Goal: Check status: Verify the current state of an ongoing process or item

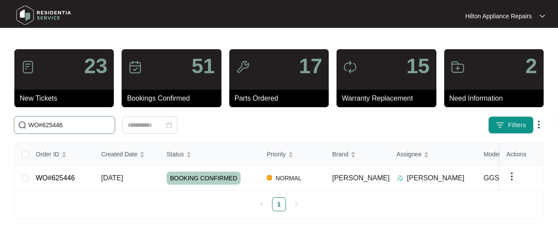
click at [75, 125] on input "WO#625446" at bounding box center [69, 125] width 83 height 10
type input "WO#619858"
click at [114, 175] on span "[DATE]" at bounding box center [112, 177] width 22 height 7
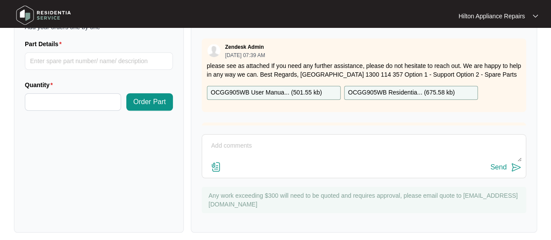
scroll to position [362, 0]
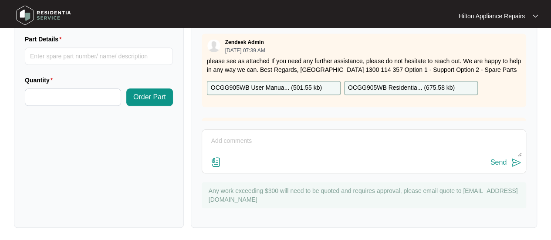
click at [218, 136] on textarea at bounding box center [363, 145] width 315 height 23
paste textarea "Dirt and dust all over cooktop on arrival. Read cooktop trouble shooting book a…"
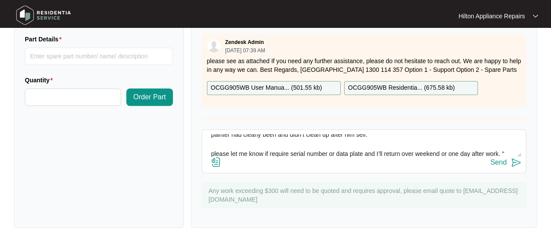
scroll to position [102, 0]
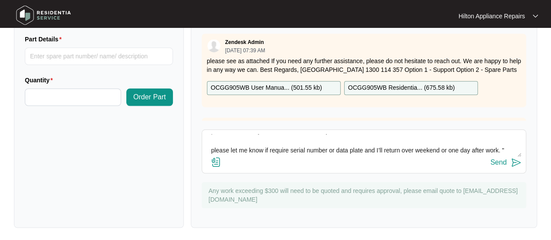
type textarea "Gas Tech Notes "Dirt and dust all over cooktop on arrival. Read cooktop trouble…"
click at [214, 161] on img at bounding box center [216, 162] width 10 height 10
click at [0, 0] on input "file" at bounding box center [0, 0] width 0 height 0
click at [214, 159] on img at bounding box center [216, 162] width 10 height 10
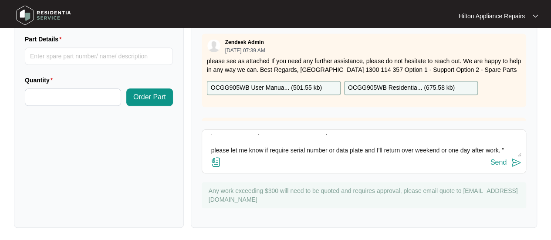
click at [0, 0] on input "file" at bounding box center [0, 0] width 0 height 0
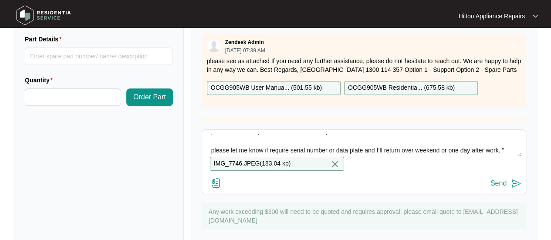
click at [214, 187] on img at bounding box center [216, 183] width 10 height 10
click at [0, 0] on input "file" at bounding box center [0, 0] width 0 height 0
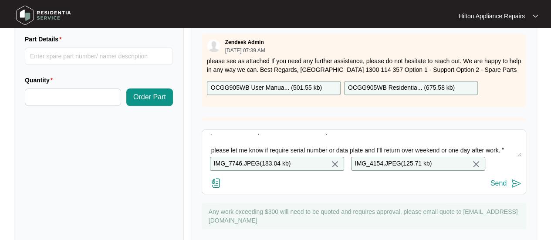
click at [215, 186] on img at bounding box center [216, 183] width 10 height 10
click at [0, 0] on input "file" at bounding box center [0, 0] width 0 height 0
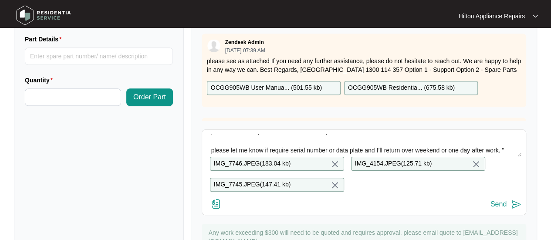
click at [216, 209] on img at bounding box center [216, 204] width 10 height 10
click at [0, 0] on input "file" at bounding box center [0, 0] width 0 height 0
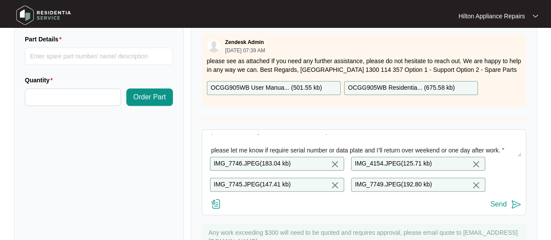
click at [215, 209] on img at bounding box center [216, 204] width 10 height 10
click at [0, 0] on input "file" at bounding box center [0, 0] width 0 height 0
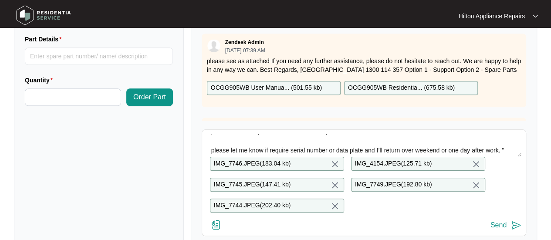
click at [217, 228] on img at bounding box center [216, 225] width 10 height 10
click at [0, 0] on input "file" at bounding box center [0, 0] width 0 height 0
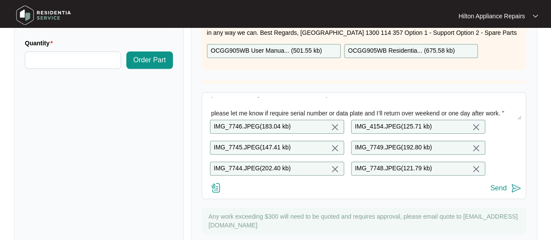
scroll to position [431, 0]
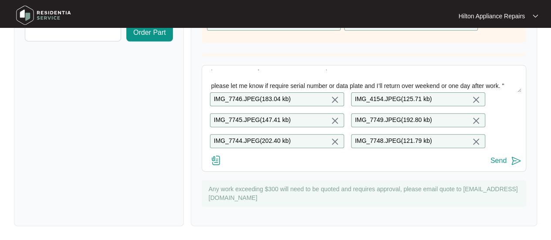
click at [497, 161] on div "Send" at bounding box center [498, 161] width 16 height 8
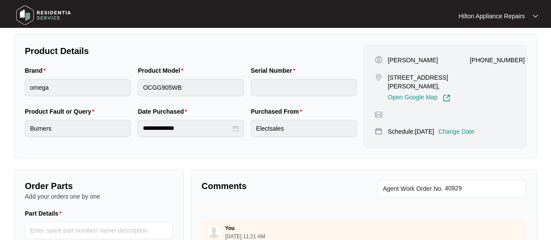
scroll to position [0, 0]
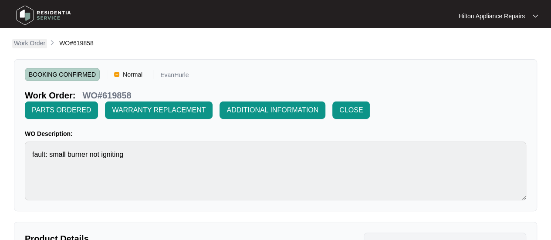
click at [25, 43] on p "Work Order" at bounding box center [29, 43] width 31 height 9
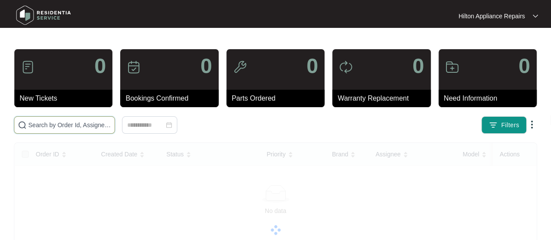
click at [41, 123] on input "text" at bounding box center [69, 125] width 83 height 10
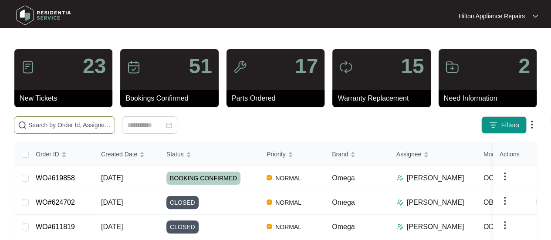
paste input "WO#623139"
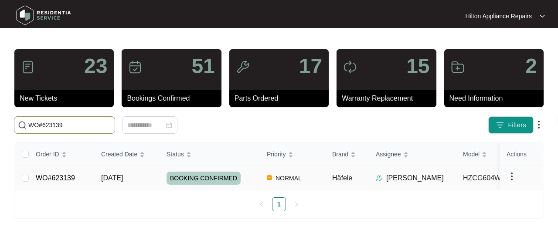
type input "WO#623139"
click at [117, 178] on span "[DATE]" at bounding box center [112, 177] width 22 height 7
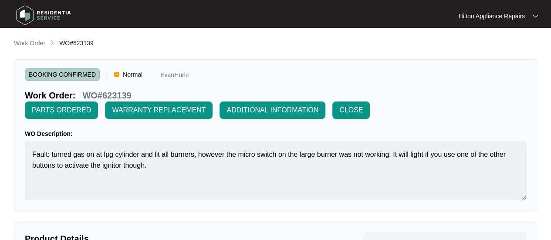
click at [21, 42] on p "Work Order" at bounding box center [29, 43] width 31 height 9
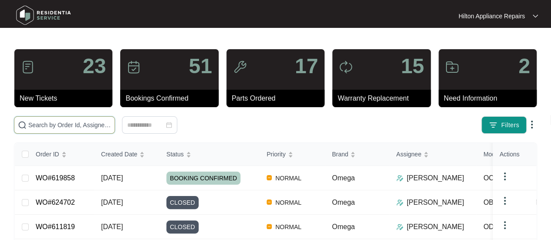
click at [30, 125] on input "text" at bounding box center [69, 125] width 83 height 10
paste input "WO#623139"
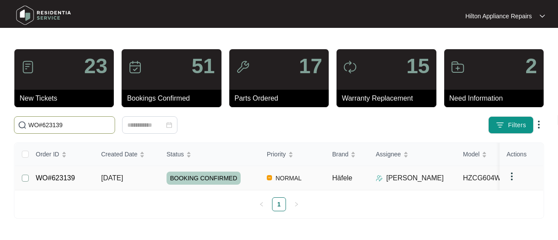
type input "WO#623139"
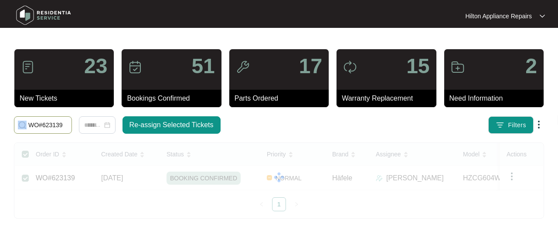
drag, startPoint x: 40, startPoint y: 127, endPoint x: 23, endPoint y: 128, distance: 17.0
click at [19, 129] on span "WO#623139" at bounding box center [43, 124] width 58 height 17
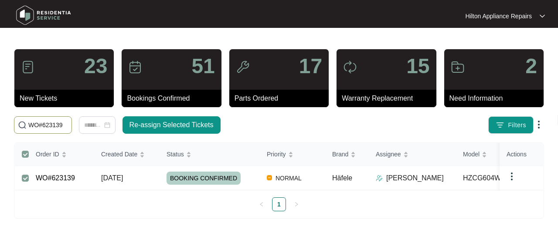
drag, startPoint x: 62, startPoint y: 128, endPoint x: -19, endPoint y: 125, distance: 80.6
click at [0, 125] on html "Hilton Appliance Repairs Hilton App... 23 New Tickets 51 Bookings Confirmed 17 …" at bounding box center [279, 120] width 558 height 240
